Goal: Navigation & Orientation: Find specific page/section

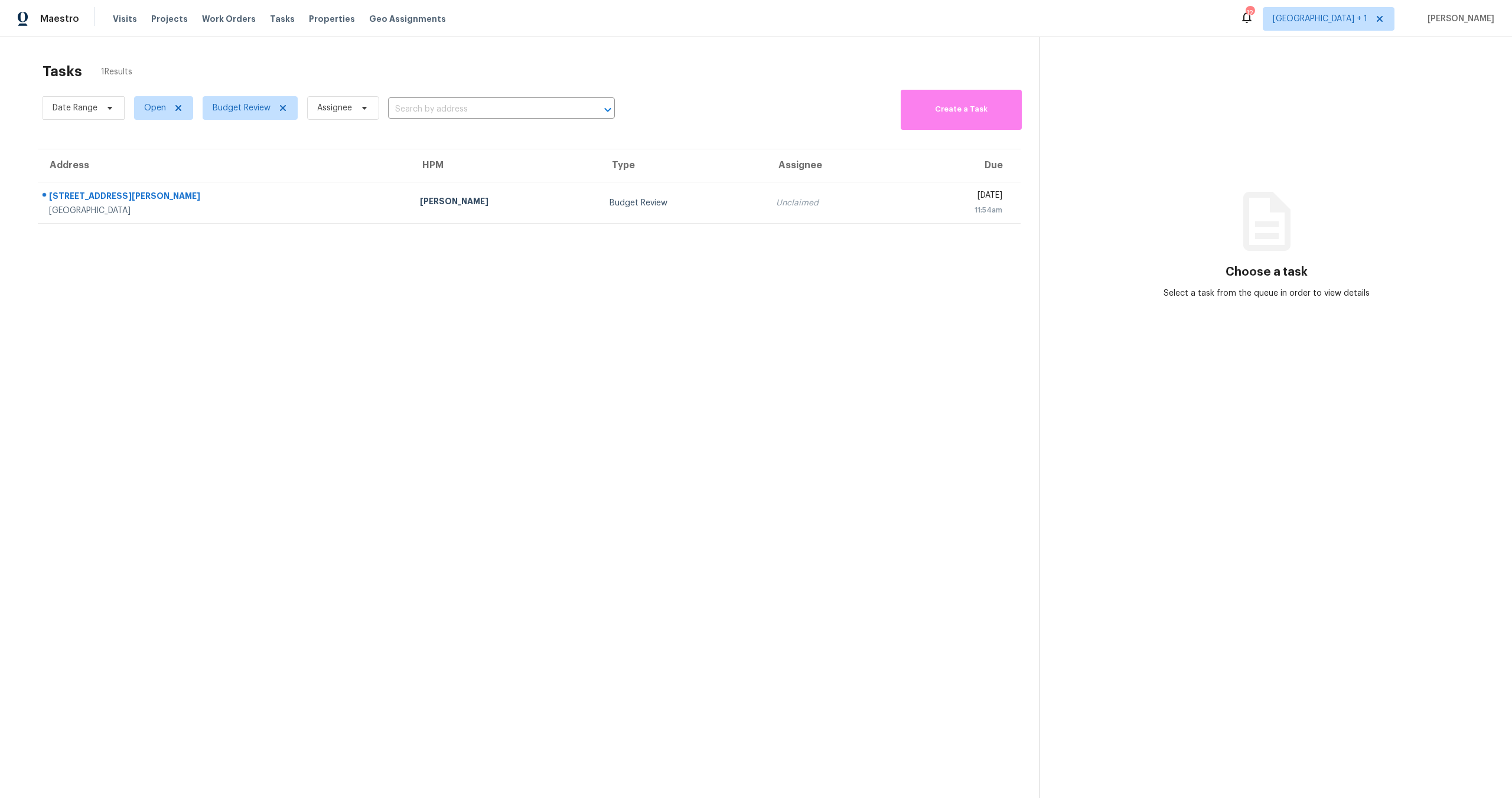
click at [306, 39] on div "Tasks 1 Results Date Range Open Budget Review Assignee ​ Create a Task Address …" at bounding box center [756, 436] width 1512 height 798
click at [217, 14] on span "Work Orders" at bounding box center [229, 19] width 54 height 12
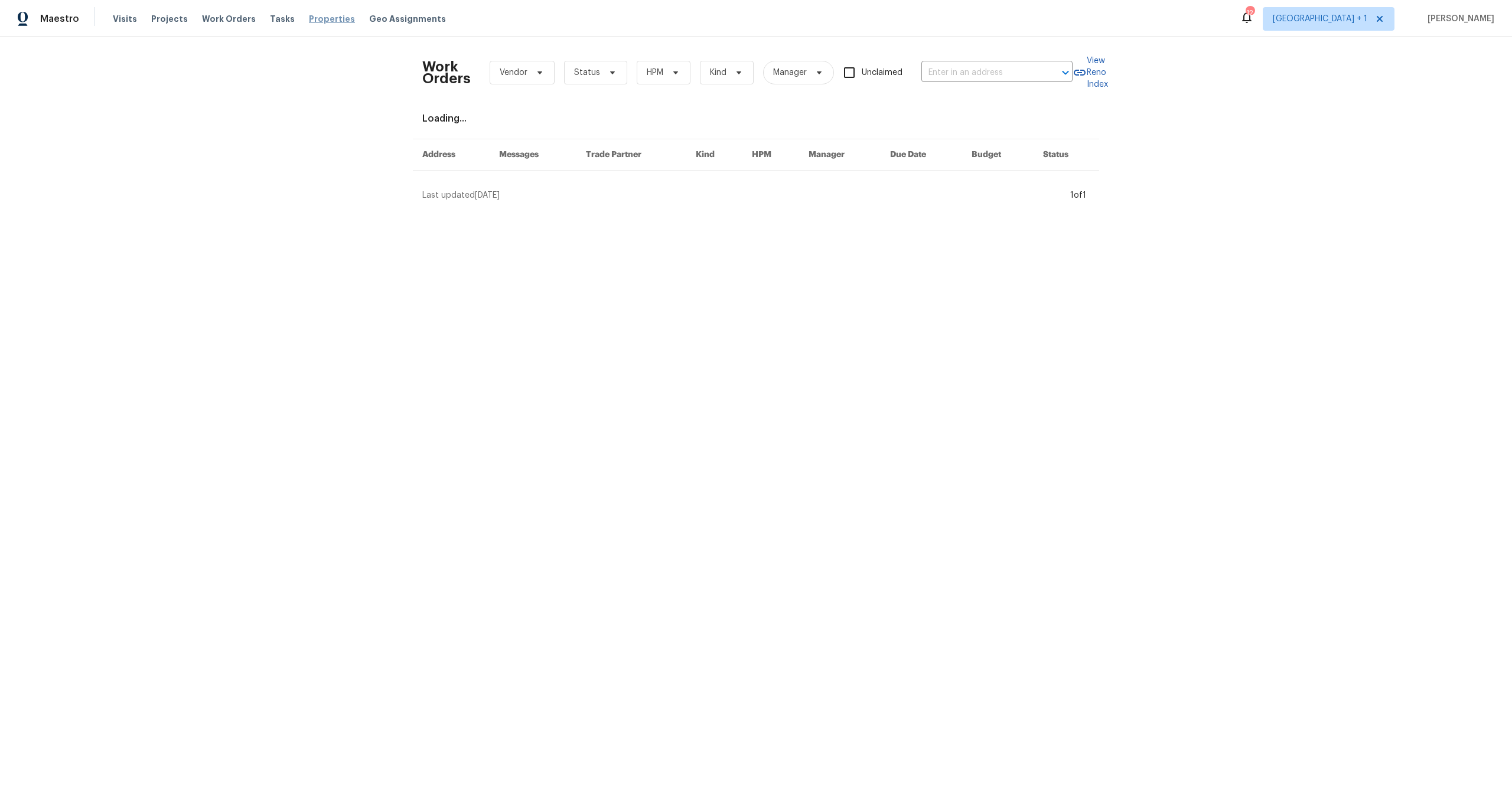
click at [322, 17] on span "Properties" at bounding box center [331, 19] width 46 height 12
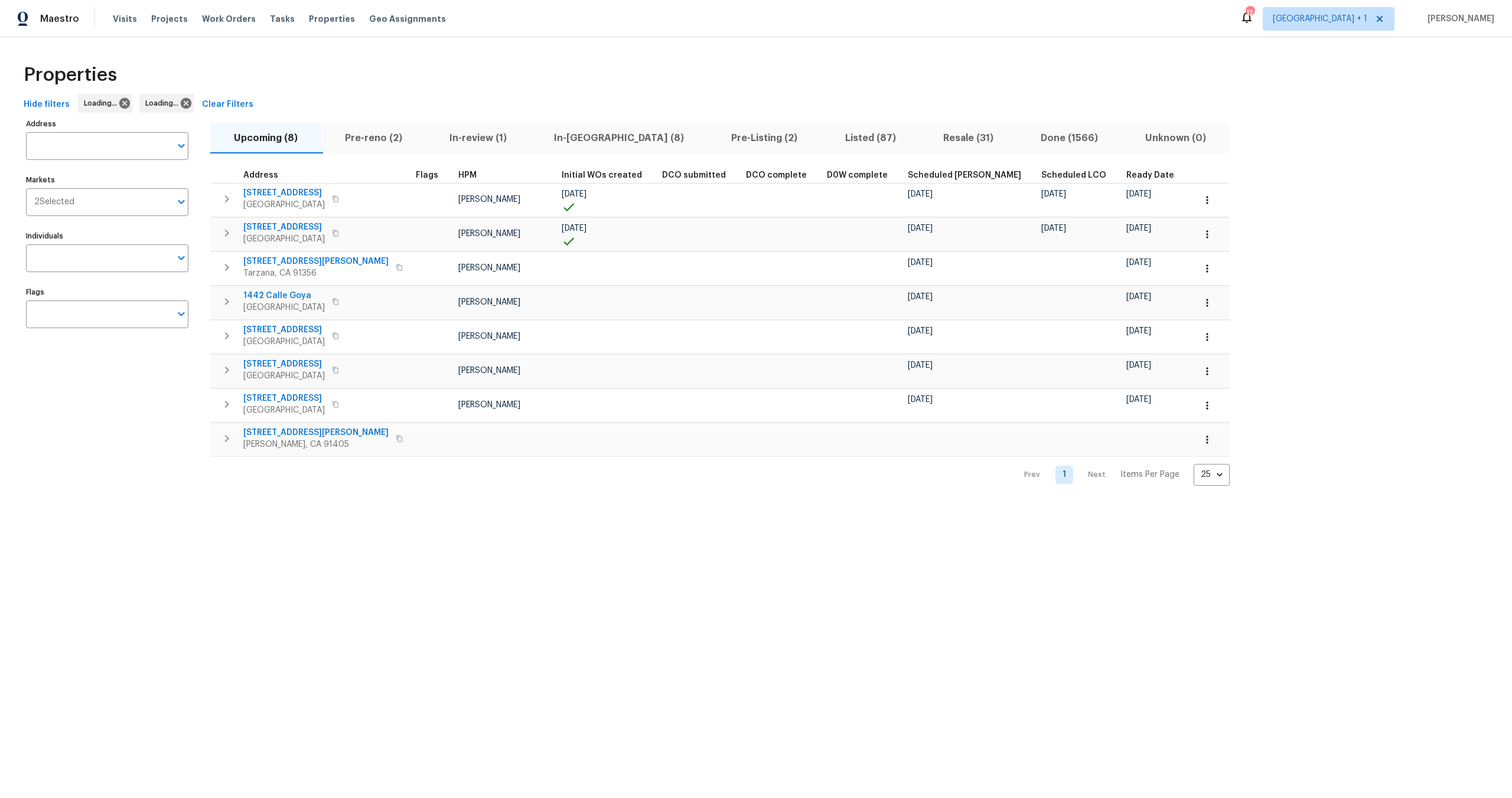
click at [816, 88] on div "Properties" at bounding box center [756, 75] width 1474 height 38
click at [674, 82] on div "Properties" at bounding box center [756, 75] width 1474 height 38
